Goal: Task Accomplishment & Management: Manage account settings

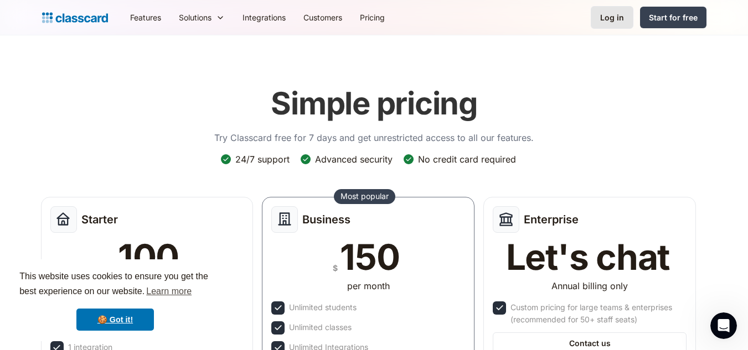
drag, startPoint x: 0, startPoint y: 0, endPoint x: 606, endPoint y: 12, distance: 606.4
click at [606, 12] on div "Log in" at bounding box center [612, 18] width 24 height 12
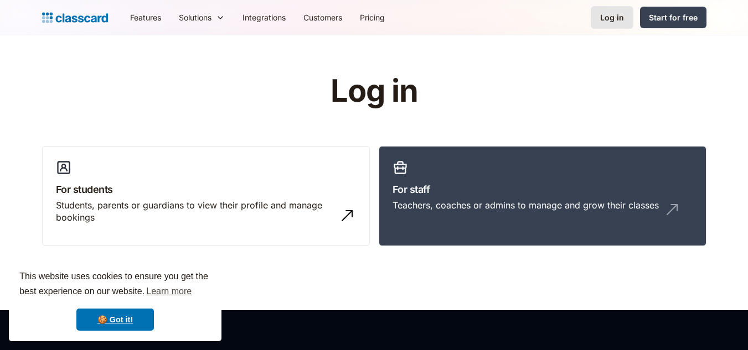
click at [610, 23] on div "Log in" at bounding box center [612, 18] width 24 height 12
